Goal: Task Accomplishment & Management: Manage account settings

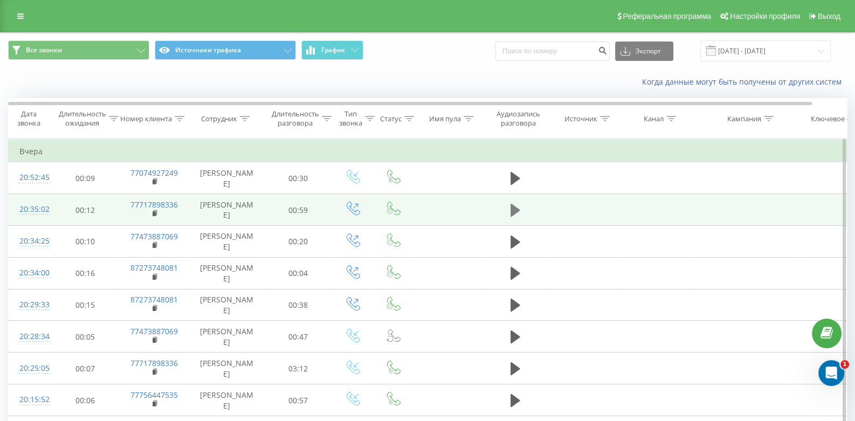
click at [510, 209] on icon at bounding box center [515, 210] width 10 height 13
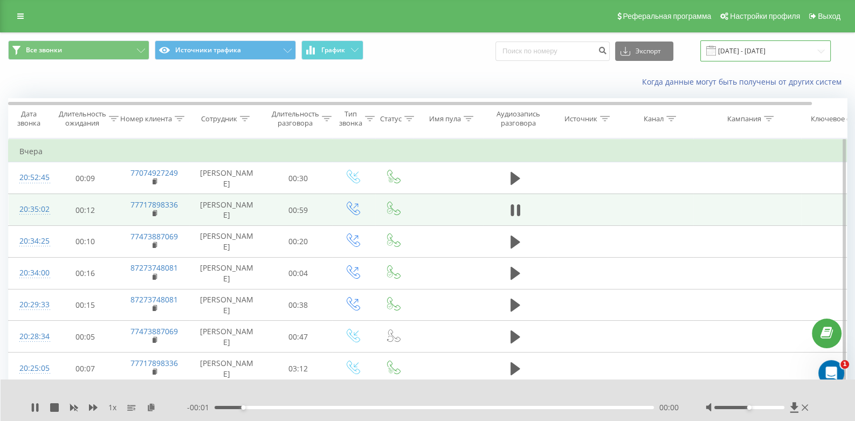
click at [817, 53] on input "19.08.2025 - 19.08.2025" at bounding box center [765, 50] width 130 height 21
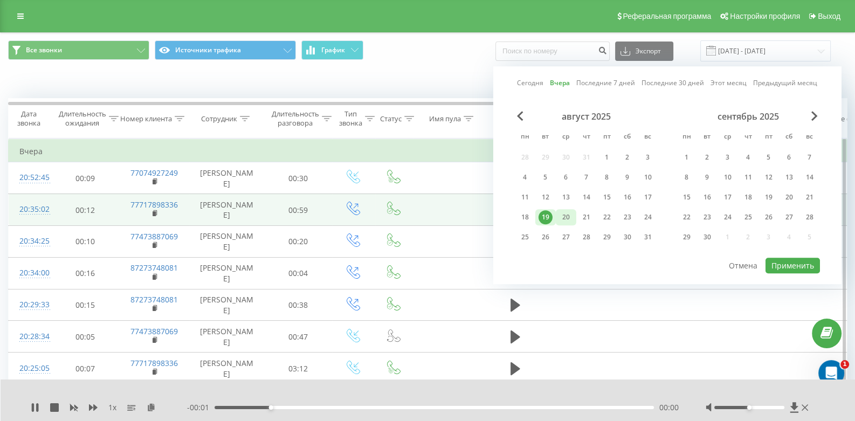
click at [565, 214] on font "20" at bounding box center [566, 216] width 8 height 9
click at [784, 266] on font "Применить" at bounding box center [792, 265] width 43 height 10
type input "20.08.2025 - 20.08.2025"
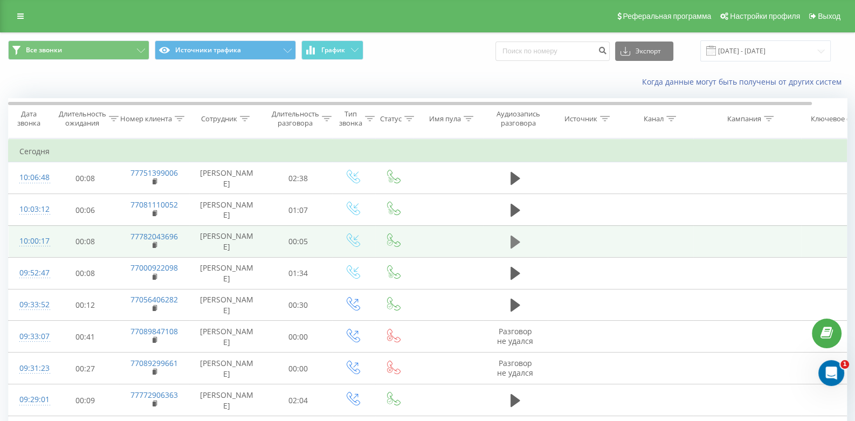
click at [515, 240] on icon at bounding box center [515, 241] width 10 height 13
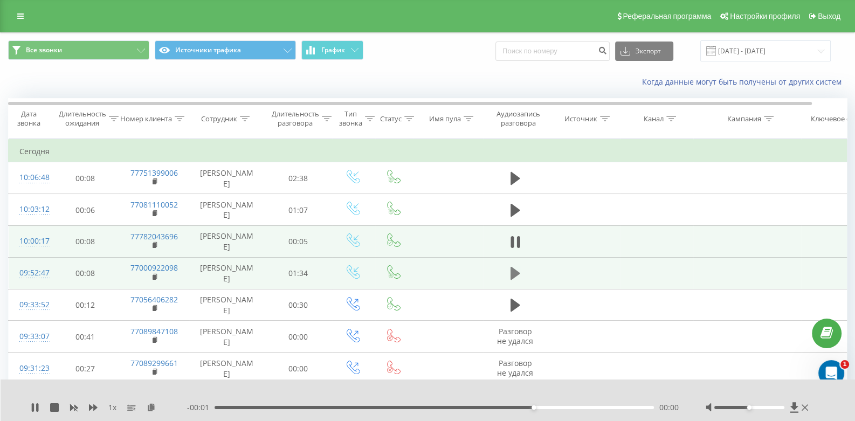
click at [517, 269] on icon at bounding box center [515, 273] width 10 height 15
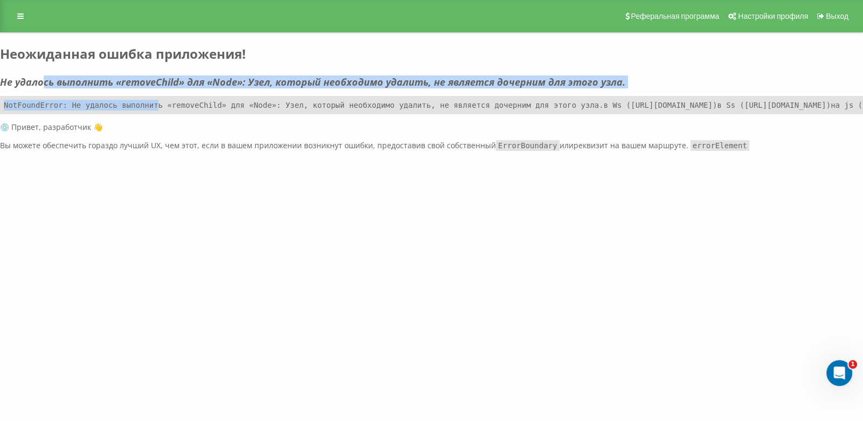
drag, startPoint x: 45, startPoint y: 74, endPoint x: 146, endPoint y: 101, distance: 104.3
click at [146, 101] on div "Реферальная программа Настройки профиля Выход Неожиданная ошибка приложения! Не…" at bounding box center [431, 75] width 863 height 151
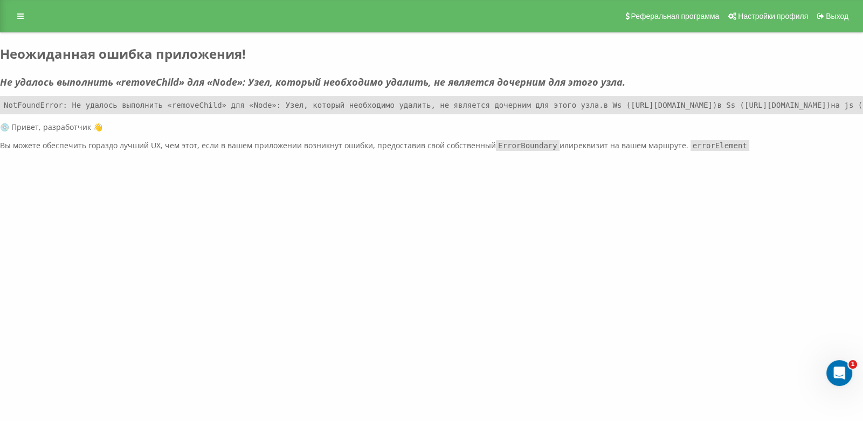
click at [175, 151] on div "Реферальная программа Настройки профиля Выход Неожиданная ошибка приложения! Не…" at bounding box center [431, 75] width 863 height 151
drag, startPoint x: 140, startPoint y: 201, endPoint x: 134, endPoint y: 188, distance: 14.2
click at [137, 114] on pre "NotFoundError: Не удалось выполнить «removeChild» для «Node»: Узел, который нео…" at bounding box center [431, 105] width 863 height 18
click at [75, 105] on pre "NotFoundError: Не удалось выполнить «removeChild» для «Node»: Узел, который нео…" at bounding box center [431, 105] width 863 height 18
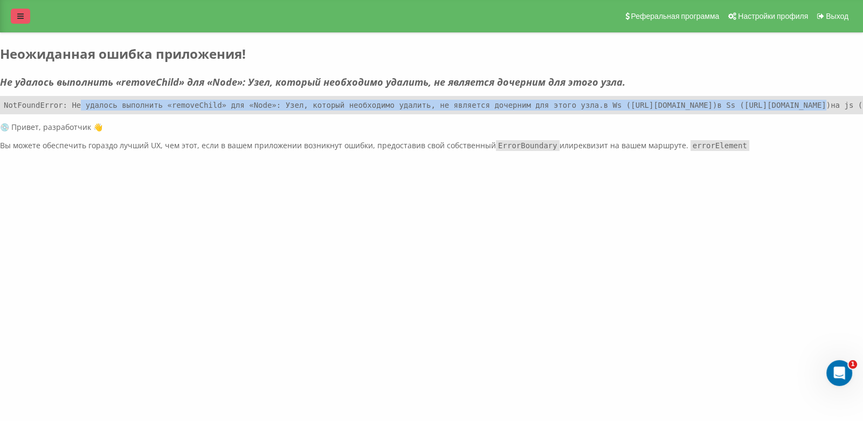
click at [20, 17] on icon at bounding box center [20, 16] width 6 height 8
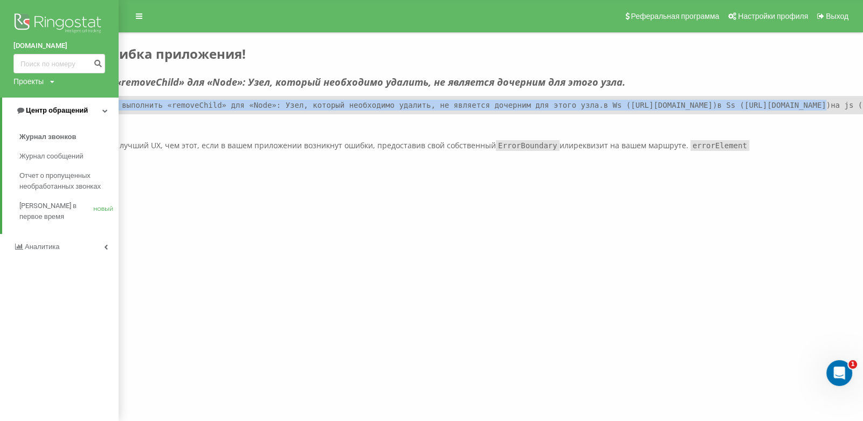
click at [40, 106] on font "Центр обращений" at bounding box center [57, 110] width 62 height 8
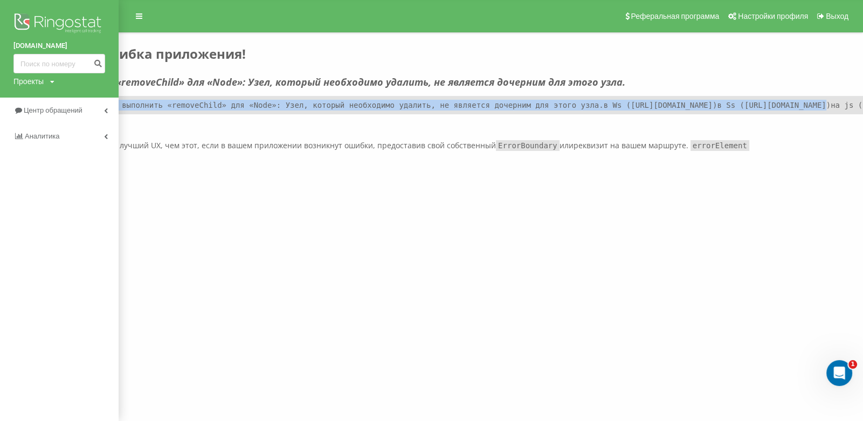
click at [47, 25] on img at bounding box center [59, 24] width 92 height 27
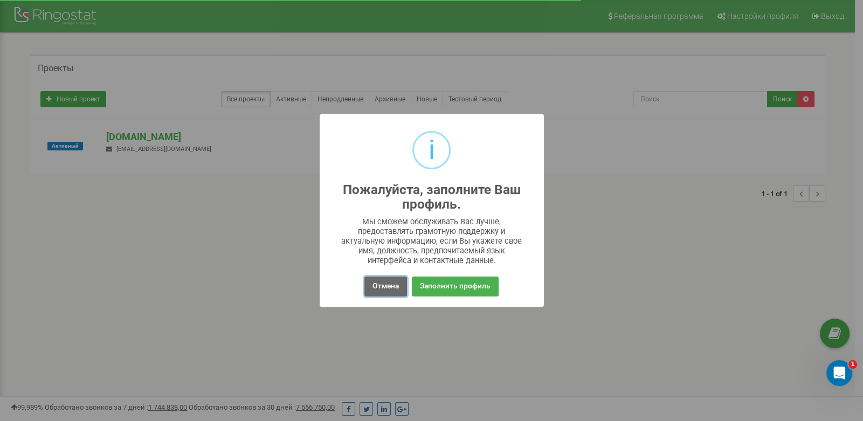
click at [383, 283] on button "Отмена" at bounding box center [385, 286] width 43 height 20
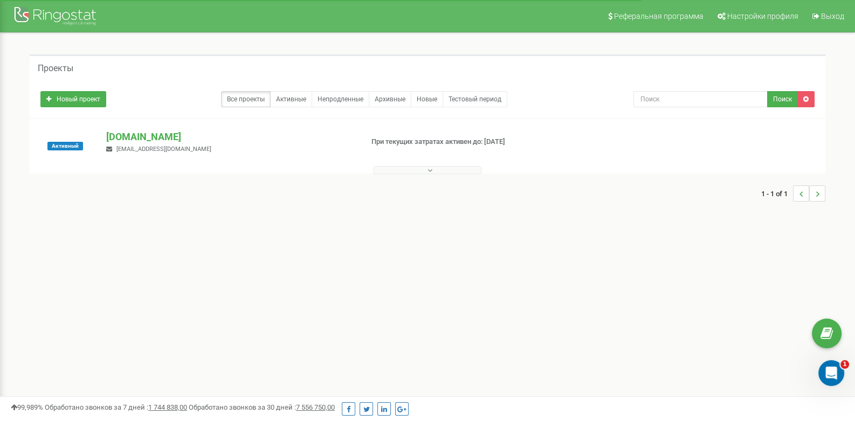
click at [146, 148] on span "aizhan@aurma.kz" at bounding box center [163, 149] width 95 height 7
click at [385, 141] on p "При текущих затратах активен до: 04.09.2025" at bounding box center [462, 142] width 182 height 10
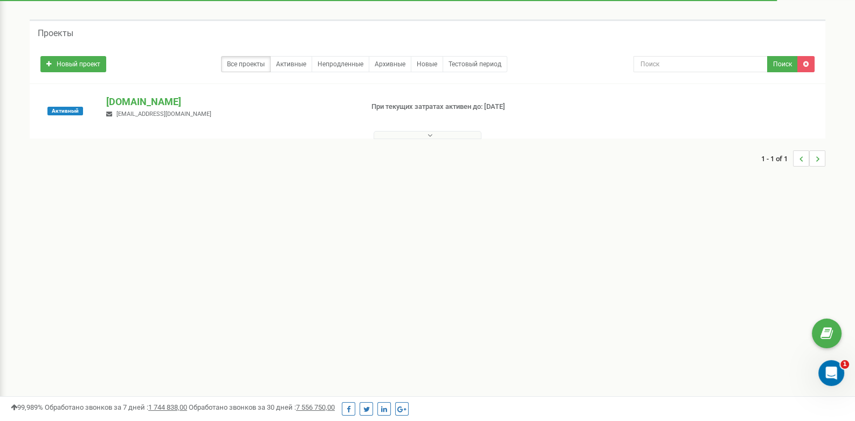
scroll to position [53, 0]
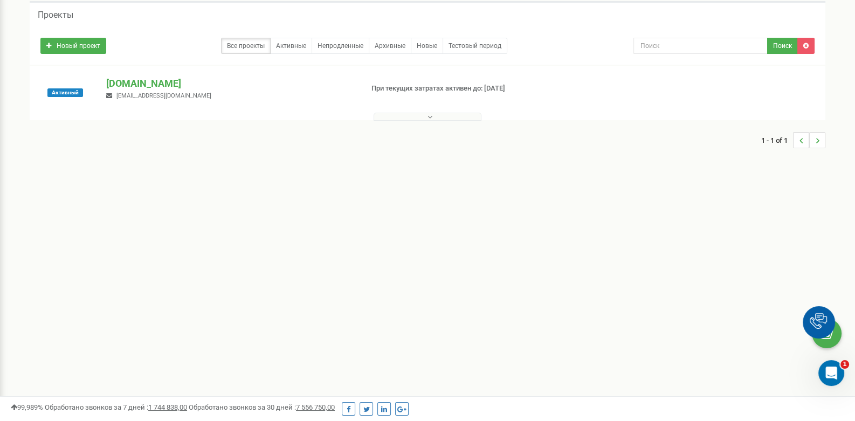
click at [426, 115] on button at bounding box center [427, 117] width 108 height 8
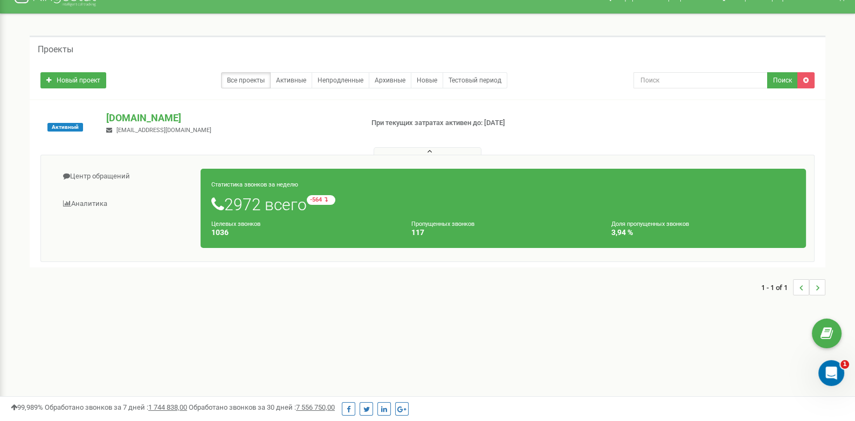
scroll to position [0, 0]
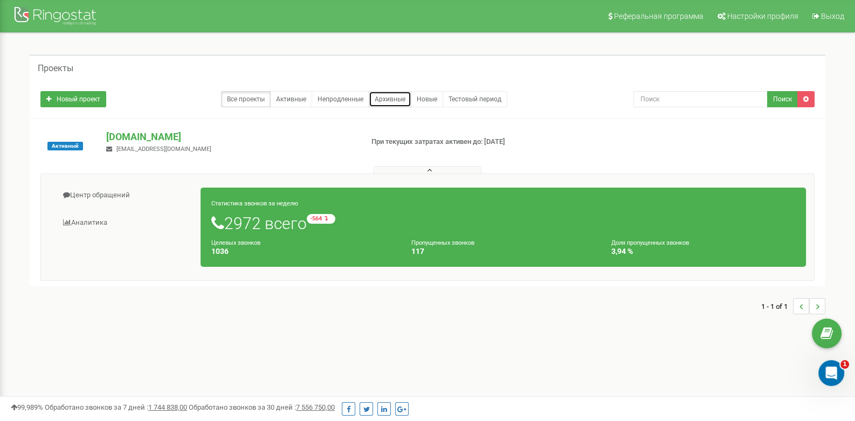
click at [393, 102] on link "Архивные" at bounding box center [390, 99] width 43 height 16
